Goal: Transaction & Acquisition: Purchase product/service

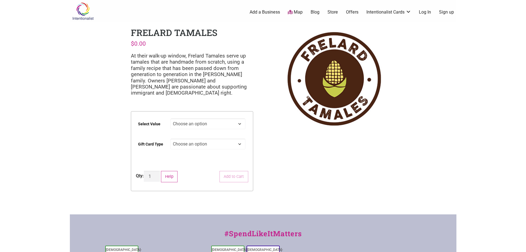
click at [299, 13] on link "Map" at bounding box center [295, 12] width 15 height 6
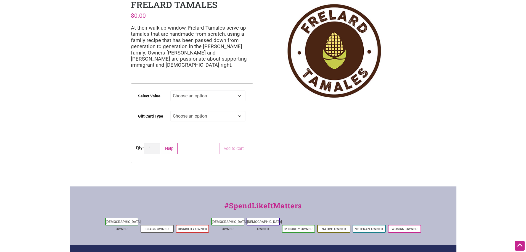
scroll to position [28, 0]
click at [238, 96] on select "Choose an option $25 $50 $100 $200 $500" at bounding box center [207, 96] width 75 height 11
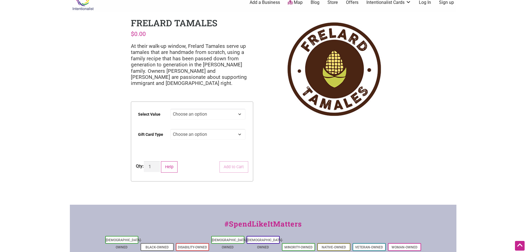
scroll to position [0, 0]
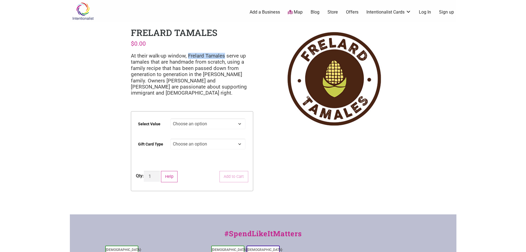
drag, startPoint x: 187, startPoint y: 55, endPoint x: 223, endPoint y: 56, distance: 35.9
click at [223, 56] on p "At their walk-up window, Frelard Tamales serve up tamales that are handmade fro…" at bounding box center [192, 74] width 122 height 43
